Goal: Navigation & Orientation: Find specific page/section

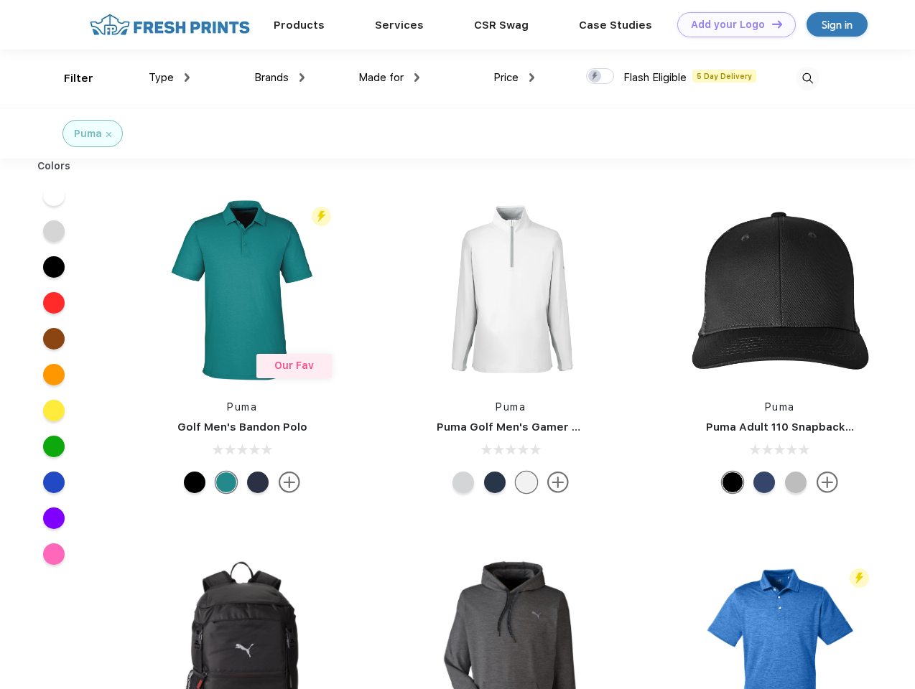
click at [731, 24] on link "Add your Logo Design Tool" at bounding box center [736, 24] width 118 height 25
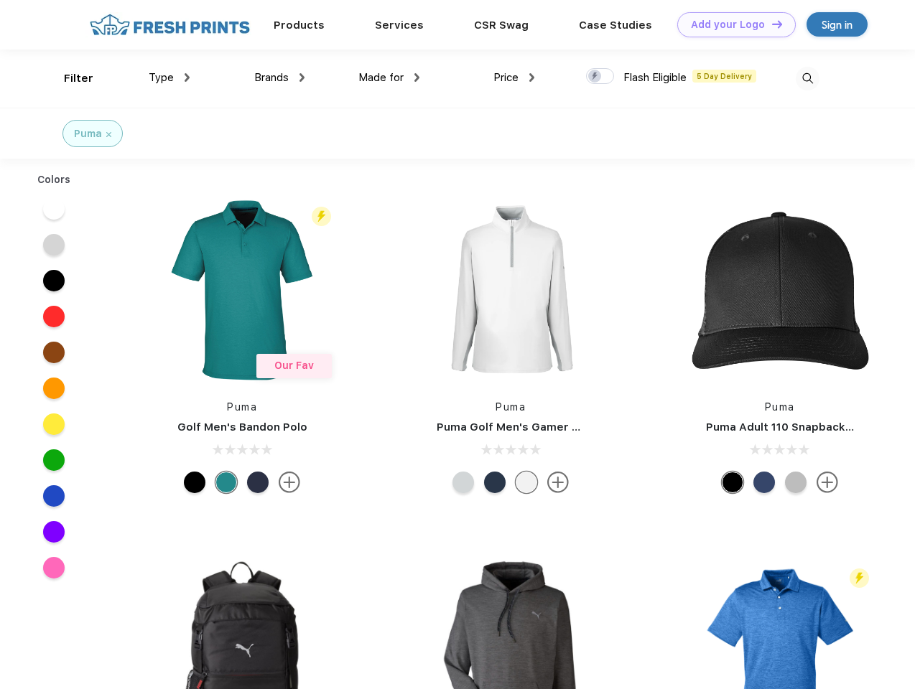
click at [0, 0] on div "Design Tool" at bounding box center [0, 0] width 0 height 0
click at [770, 24] on link "Add your Logo Design Tool" at bounding box center [736, 24] width 118 height 25
click at [69, 78] on div "Filter" at bounding box center [78, 78] width 29 height 17
click at [169, 78] on span "Type" at bounding box center [161, 77] width 25 height 13
click at [279, 78] on span "Brands" at bounding box center [271, 77] width 34 height 13
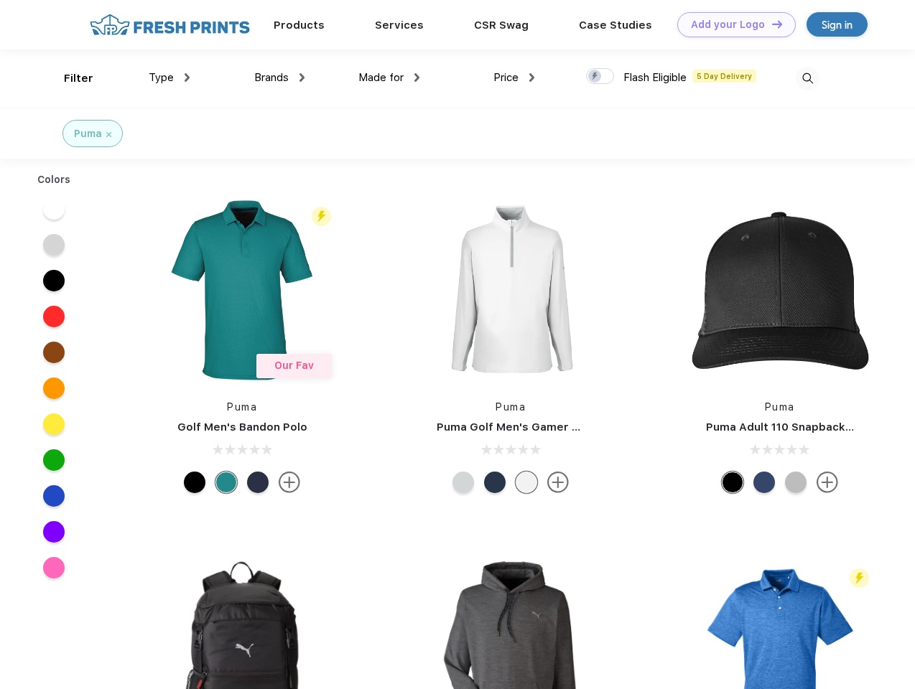
click at [389, 78] on span "Made for" at bounding box center [380, 77] width 45 height 13
click at [514, 78] on span "Price" at bounding box center [505, 77] width 25 height 13
click at [600, 77] on div at bounding box center [600, 76] width 28 height 16
click at [595, 77] on input "checkbox" at bounding box center [590, 71] width 9 height 9
click at [807, 78] on img at bounding box center [807, 79] width 24 height 24
